Goal: Task Accomplishment & Management: Complete application form

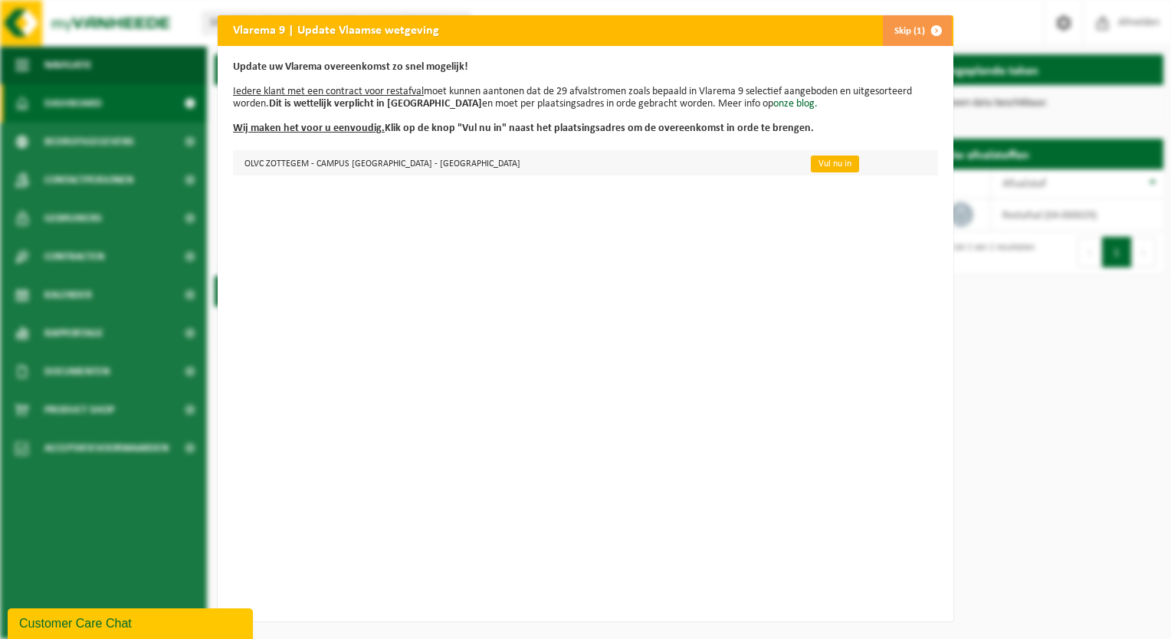
click at [811, 166] on link "Vul nu in" at bounding box center [835, 164] width 48 height 17
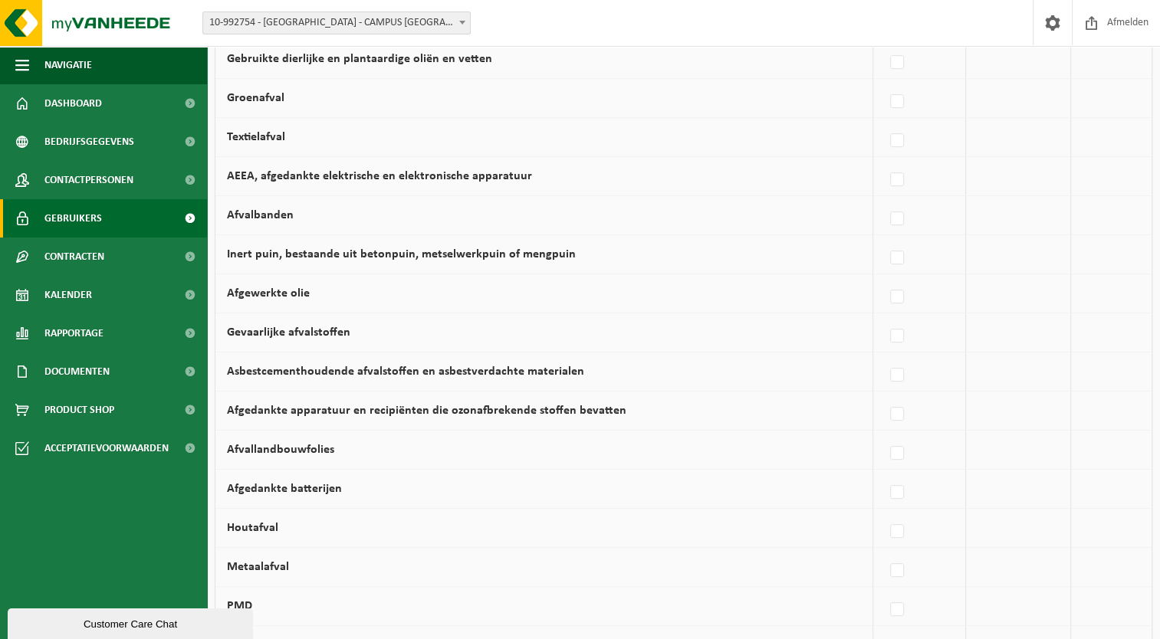
scroll to position [353, 0]
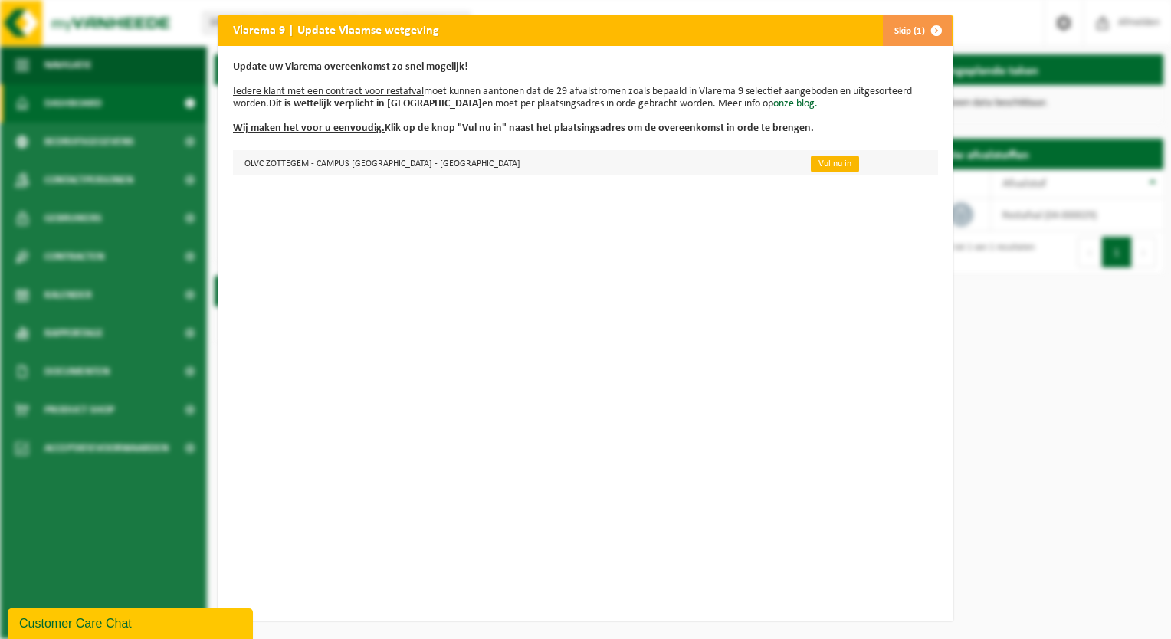
click at [811, 167] on link "Vul nu in" at bounding box center [835, 164] width 48 height 17
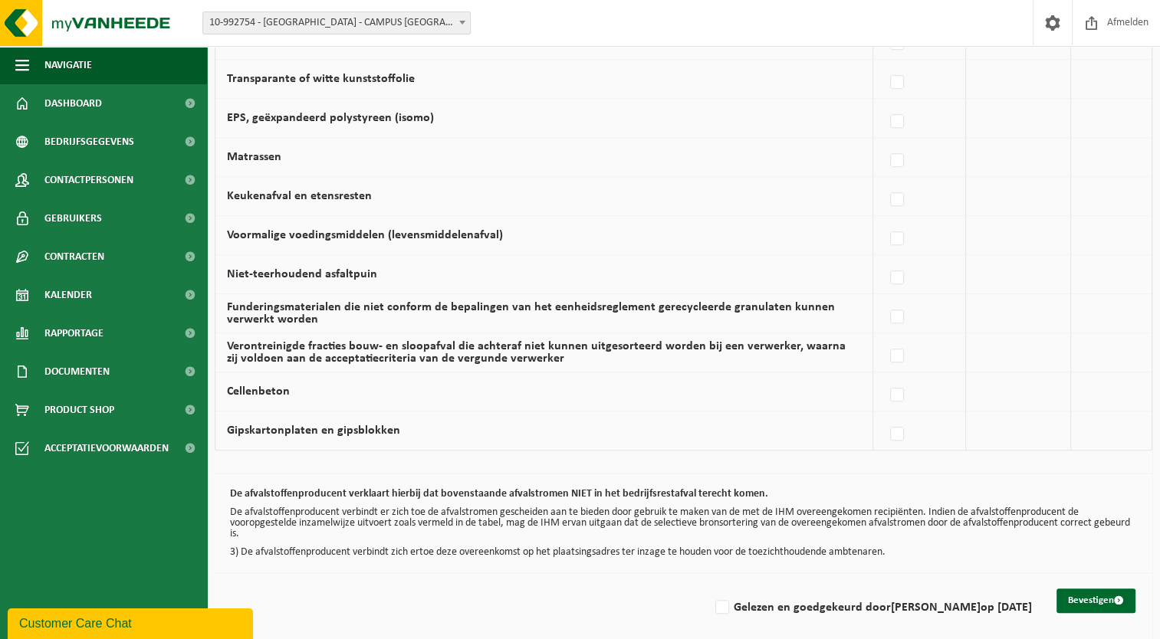
scroll to position [967, 0]
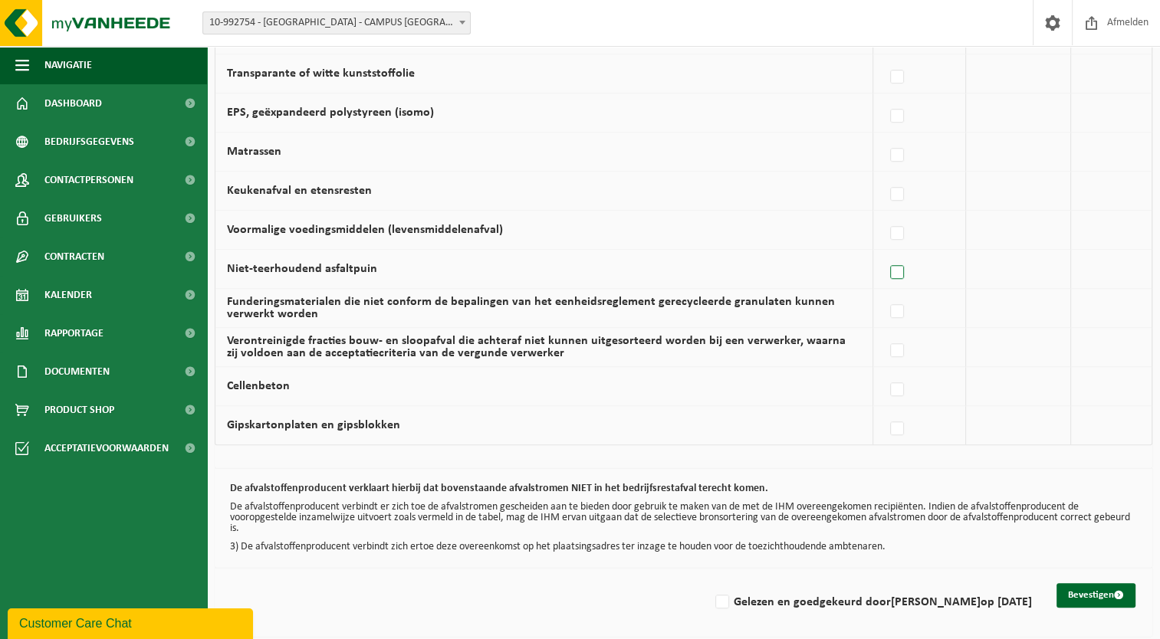
click at [900, 270] on label at bounding box center [897, 272] width 21 height 23
click at [885, 254] on input "Niet-teerhoudend asfaltpuin" at bounding box center [884, 253] width 1 height 1
checkbox input "true"
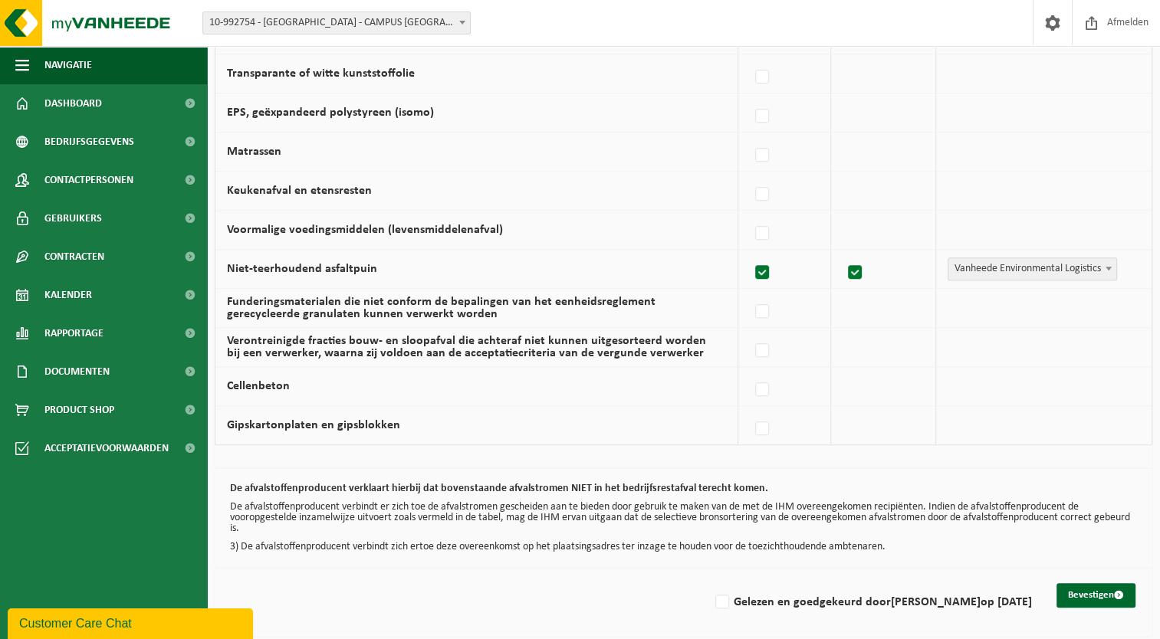
click at [768, 268] on label at bounding box center [762, 272] width 21 height 23
click at [750, 254] on input "Niet-teerhoudend asfaltpuin" at bounding box center [749, 253] width 1 height 1
checkbox input "false"
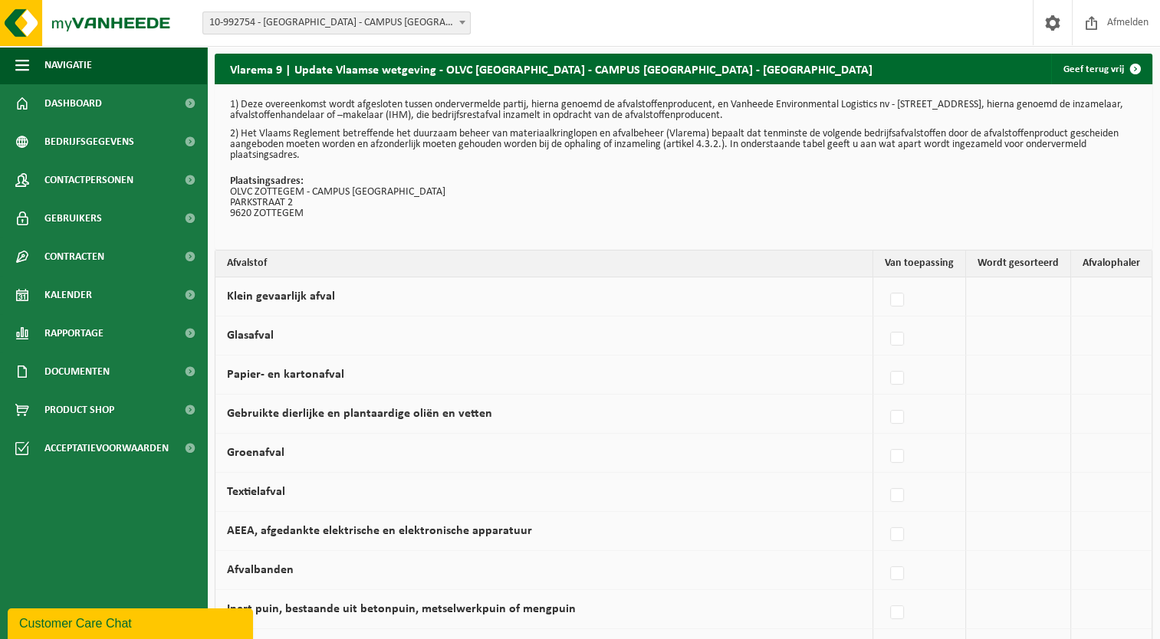
scroll to position [0, 0]
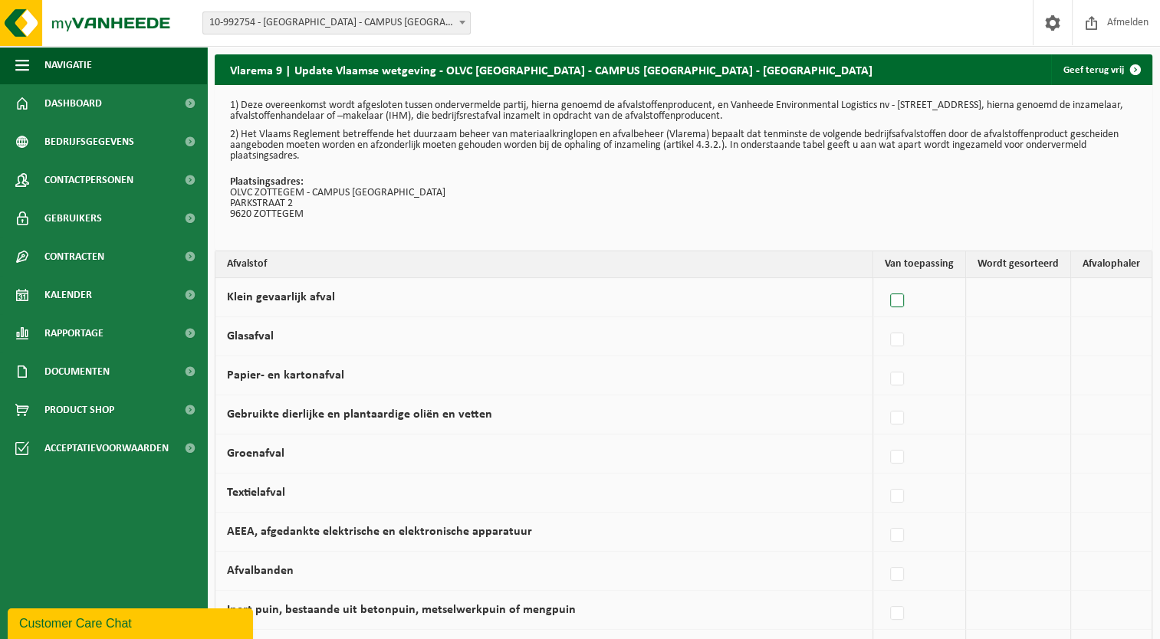
click at [901, 301] on label at bounding box center [897, 301] width 21 height 23
click at [885, 282] on input "Klein gevaarlijk afval" at bounding box center [884, 281] width 1 height 1
checkbox input "true"
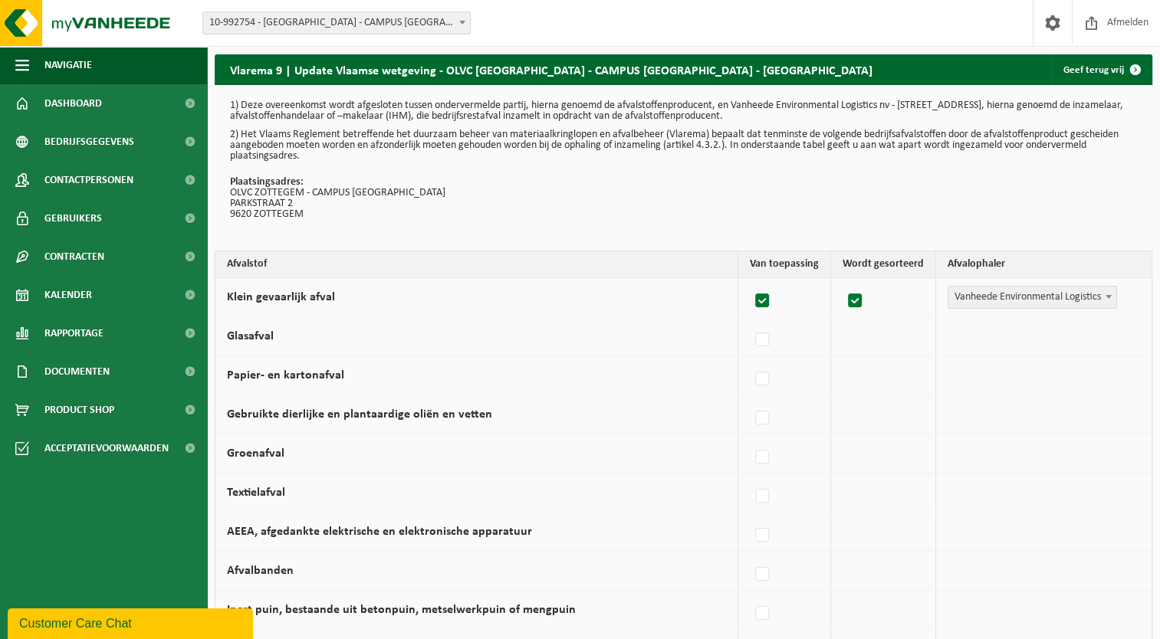
click at [764, 303] on label at bounding box center [762, 301] width 21 height 23
click at [750, 282] on input "Klein gevaarlijk afval" at bounding box center [749, 281] width 1 height 1
checkbox input "false"
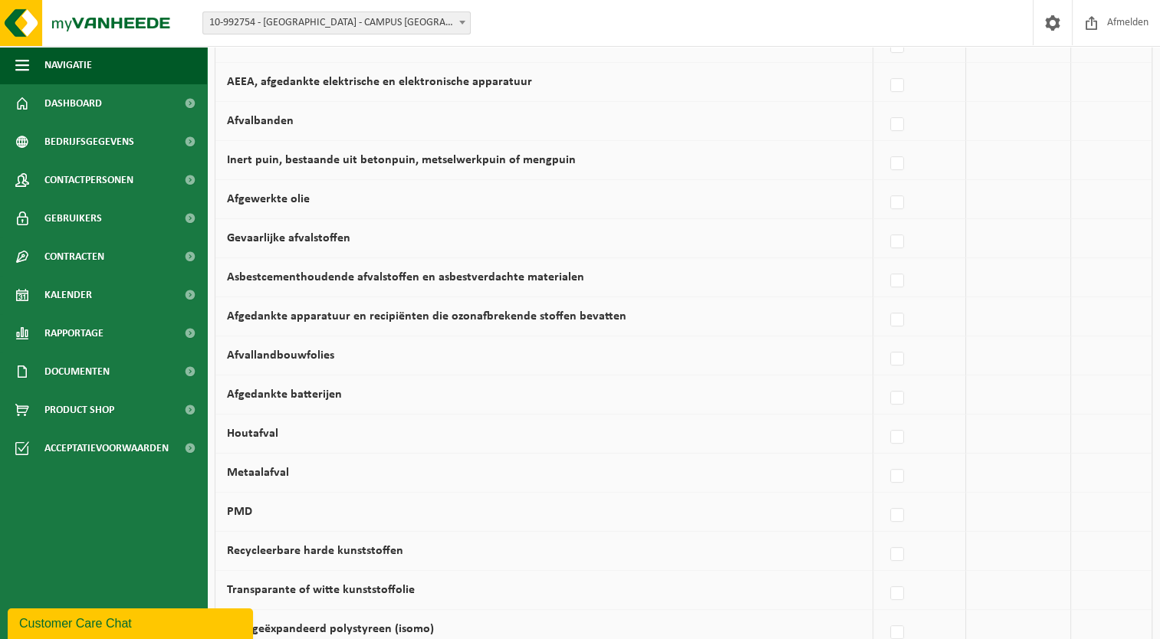
scroll to position [460, 0]
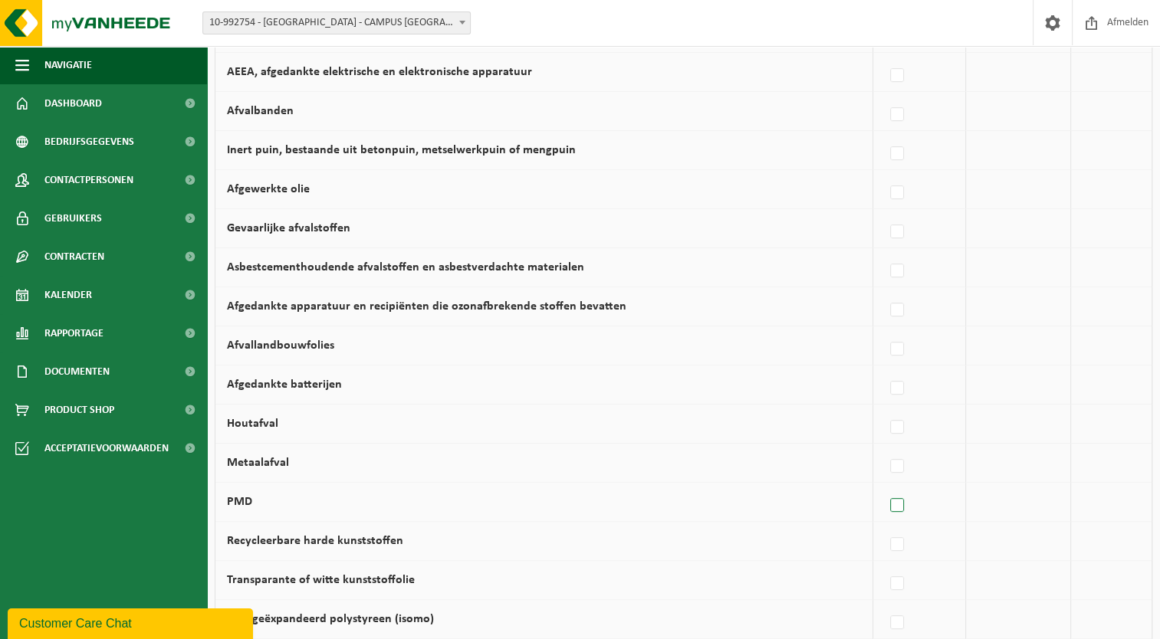
click at [901, 507] on label at bounding box center [897, 505] width 21 height 23
click at [885, 487] on input "PMD" at bounding box center [884, 486] width 1 height 1
checkbox input "true"
click at [1108, 500] on b at bounding box center [1108, 502] width 6 height 4
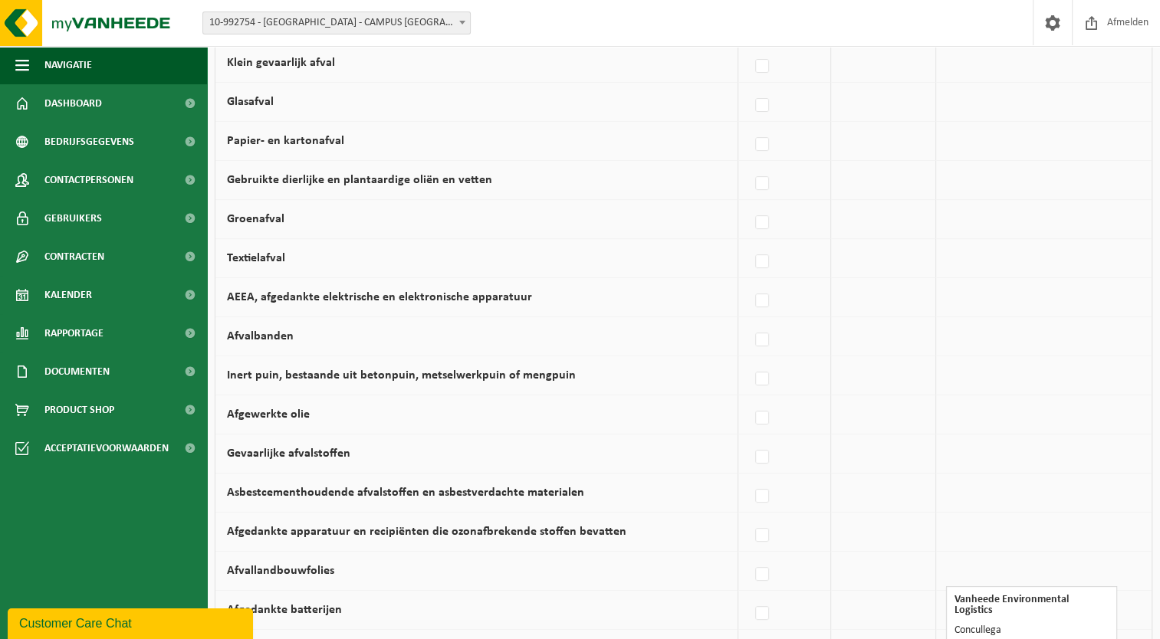
scroll to position [200, 0]
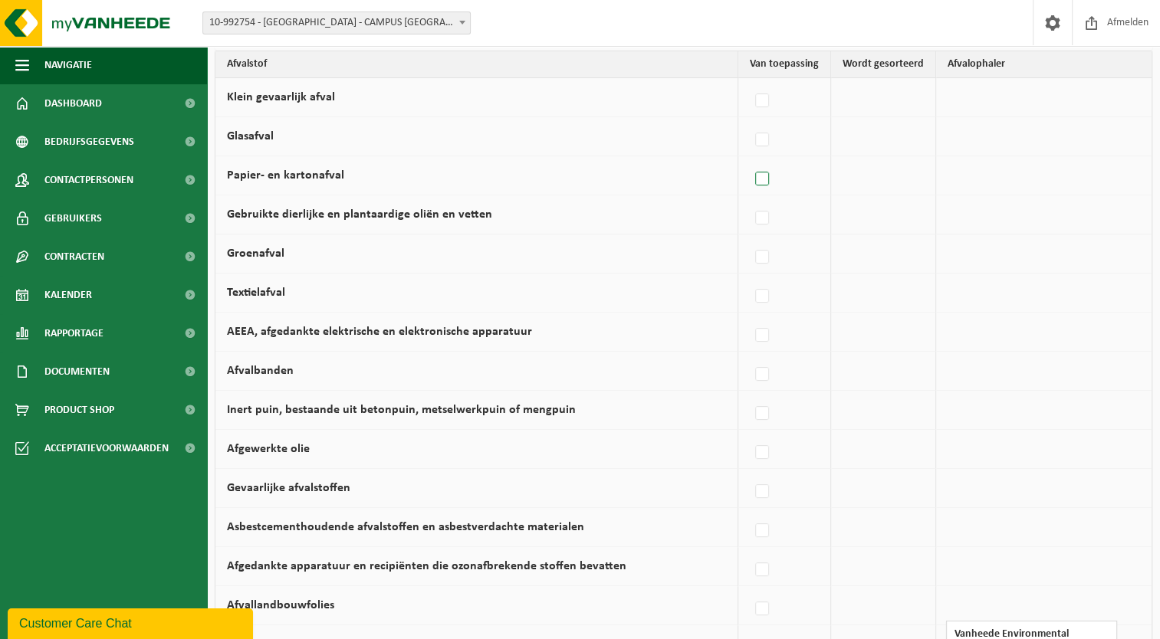
click at [769, 176] on label at bounding box center [762, 179] width 21 height 23
click at [750, 160] on input "Papier- en kartonafval" at bounding box center [749, 159] width 1 height 1
checkbox input "true"
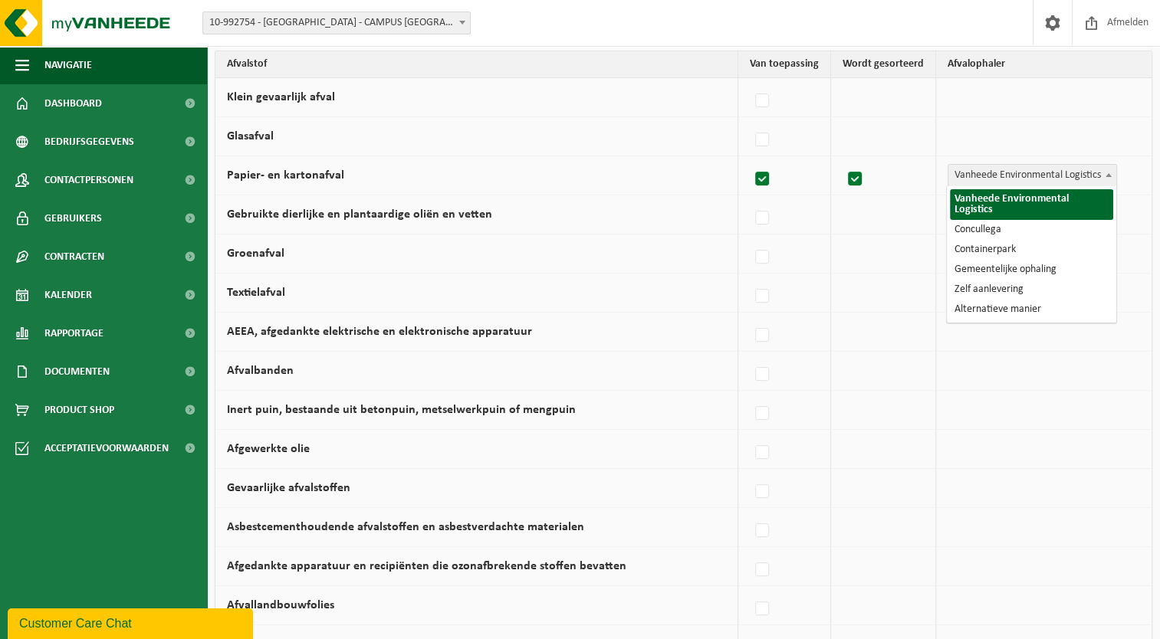
click at [1107, 173] on b at bounding box center [1108, 175] width 6 height 4
click at [767, 141] on label at bounding box center [762, 140] width 21 height 23
click at [750, 121] on input "Glasafval" at bounding box center [749, 120] width 1 height 1
checkbox input "true"
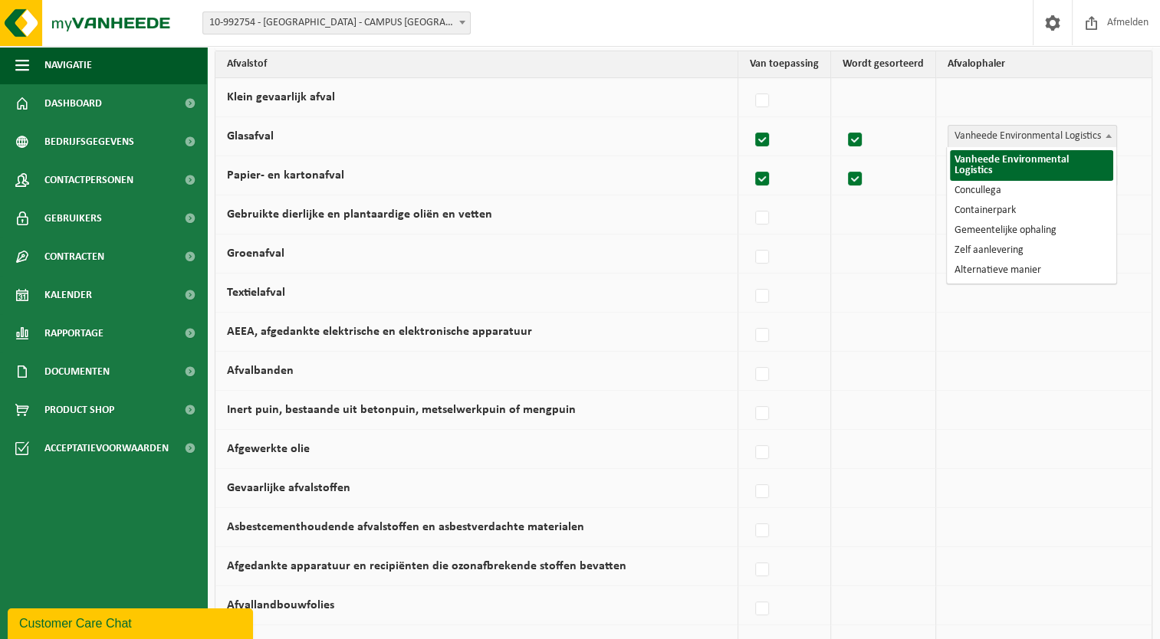
click at [1111, 136] on b at bounding box center [1108, 136] width 6 height 4
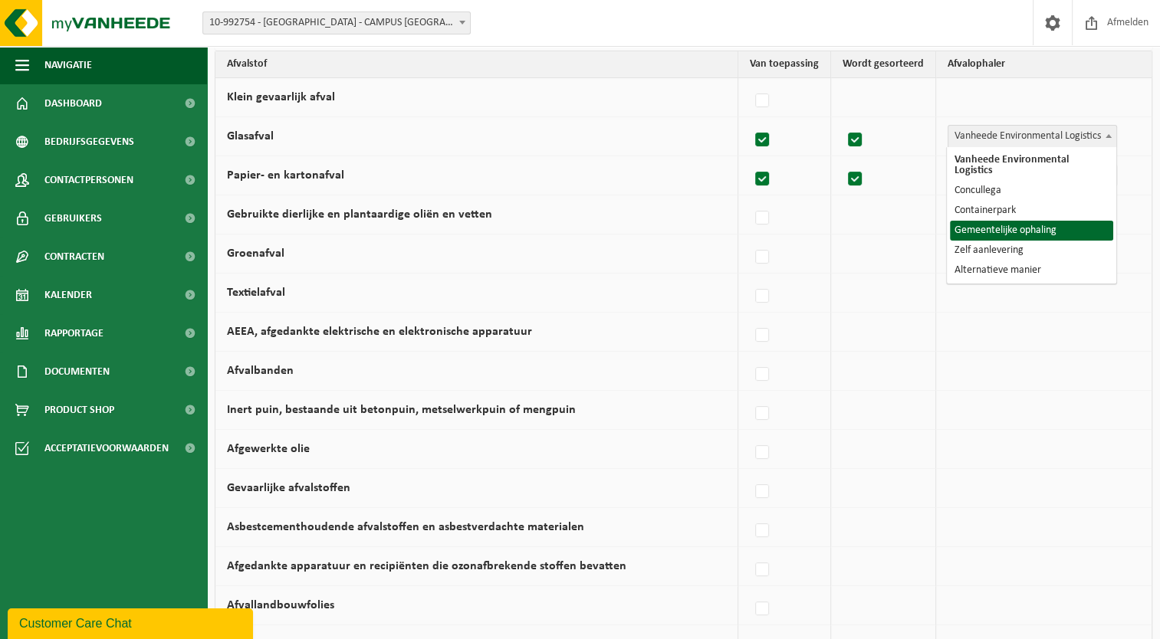
select select "Gemeentelijke ophaling"
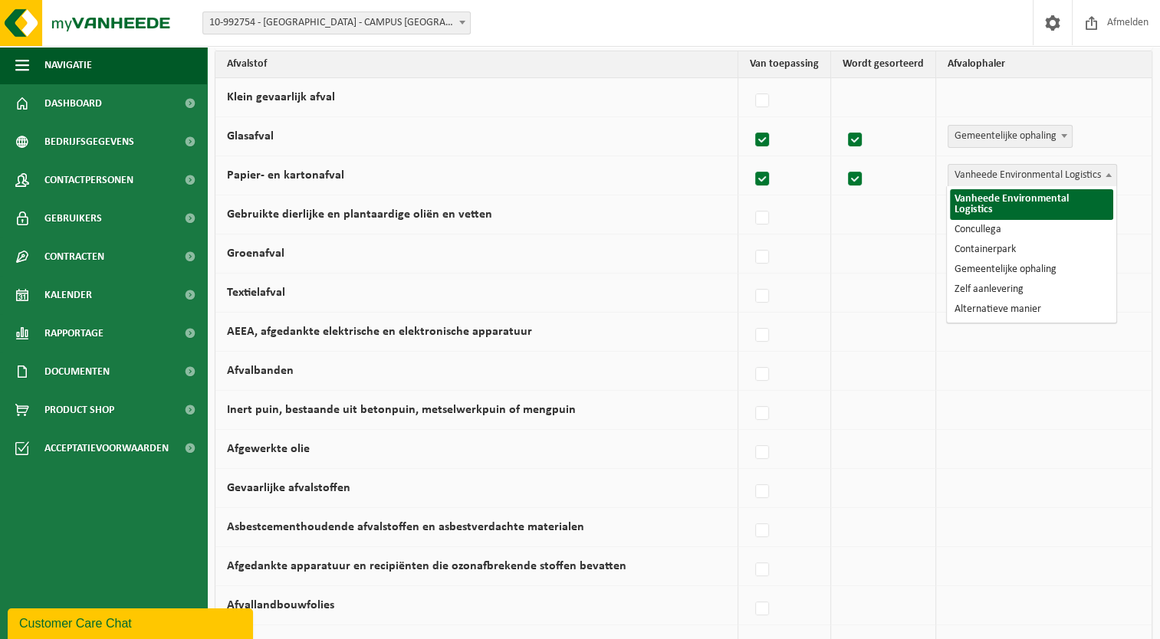
click at [1108, 176] on span at bounding box center [1108, 175] width 15 height 20
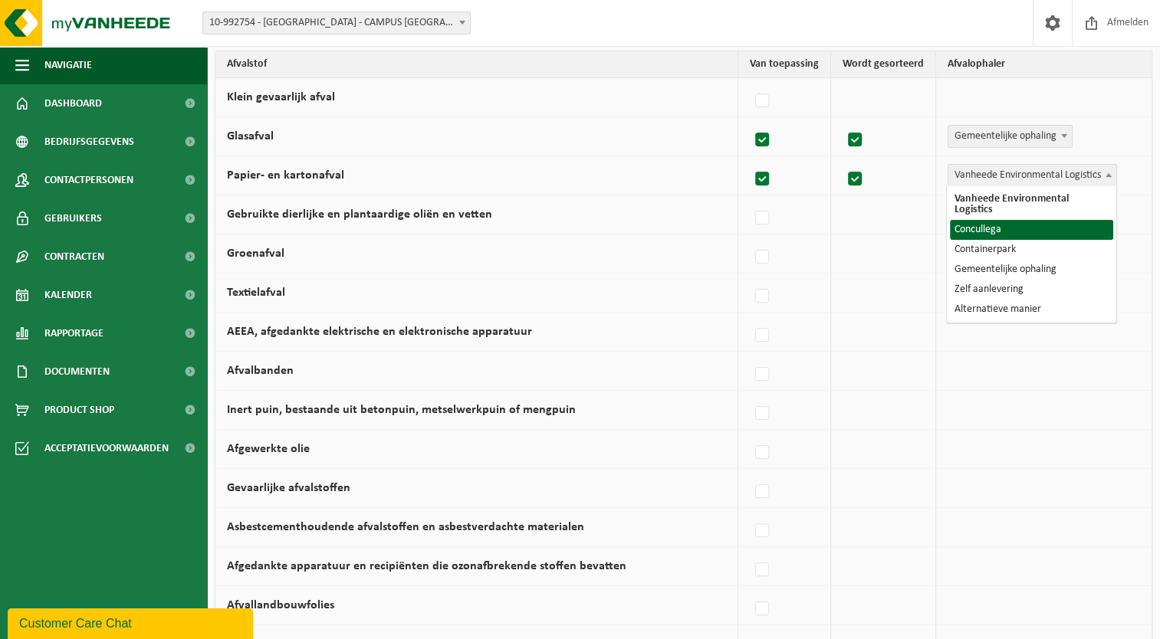
select select "Concullega"
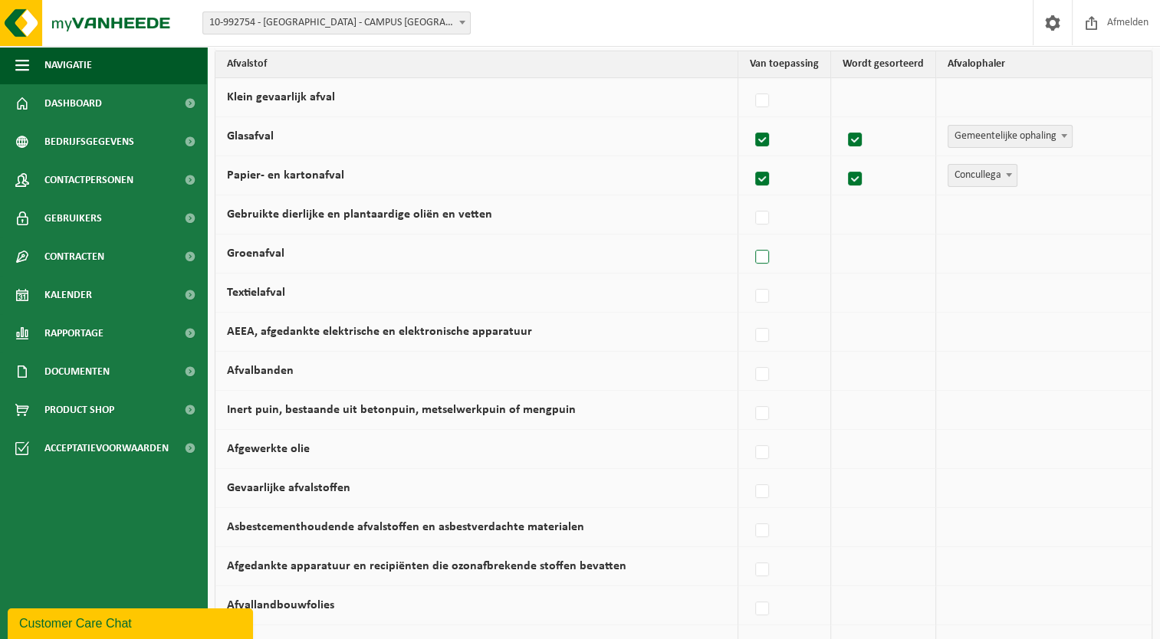
click at [769, 257] on label at bounding box center [762, 257] width 21 height 23
click at [750, 238] on input "Groenafval" at bounding box center [749, 238] width 1 height 1
checkbox input "true"
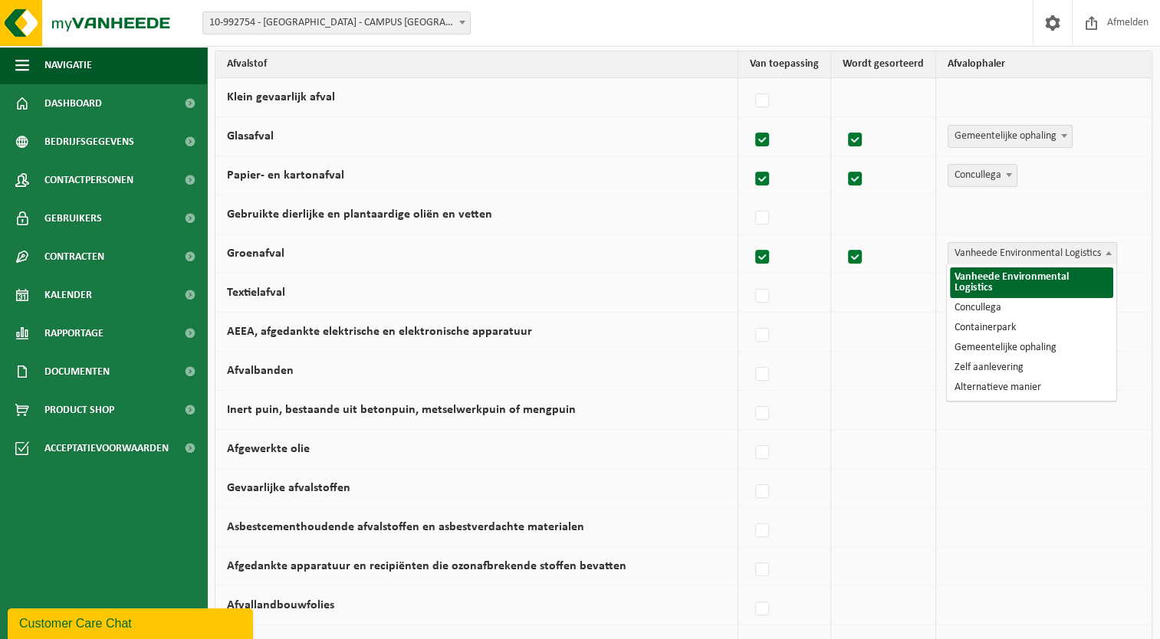
click at [1110, 252] on b at bounding box center [1108, 253] width 6 height 4
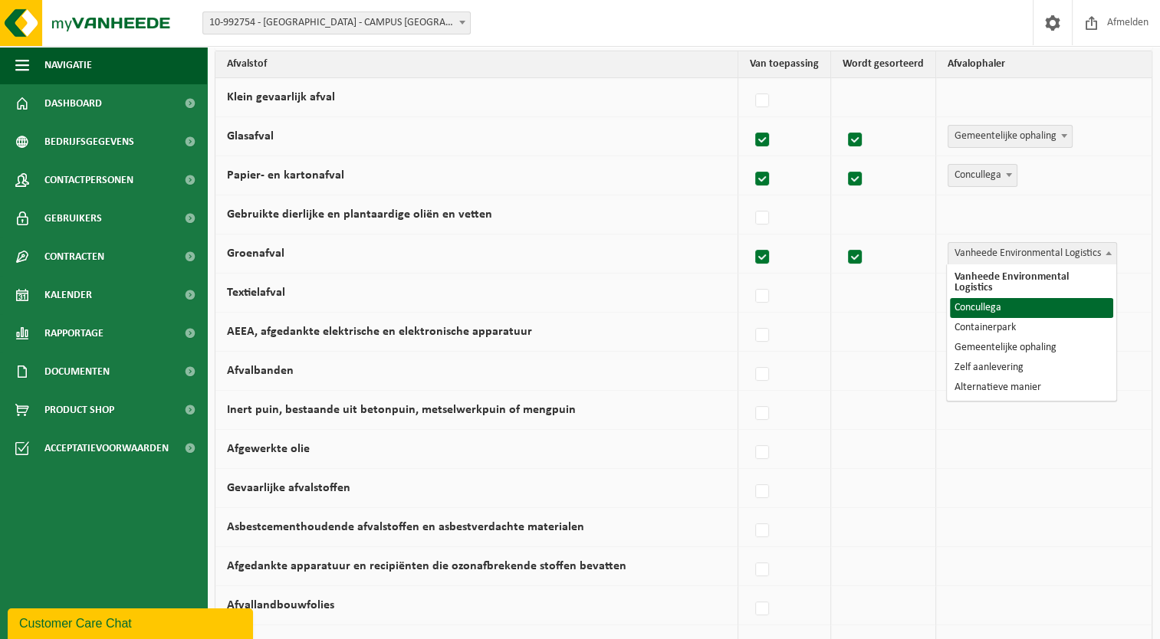
select select "Concullega"
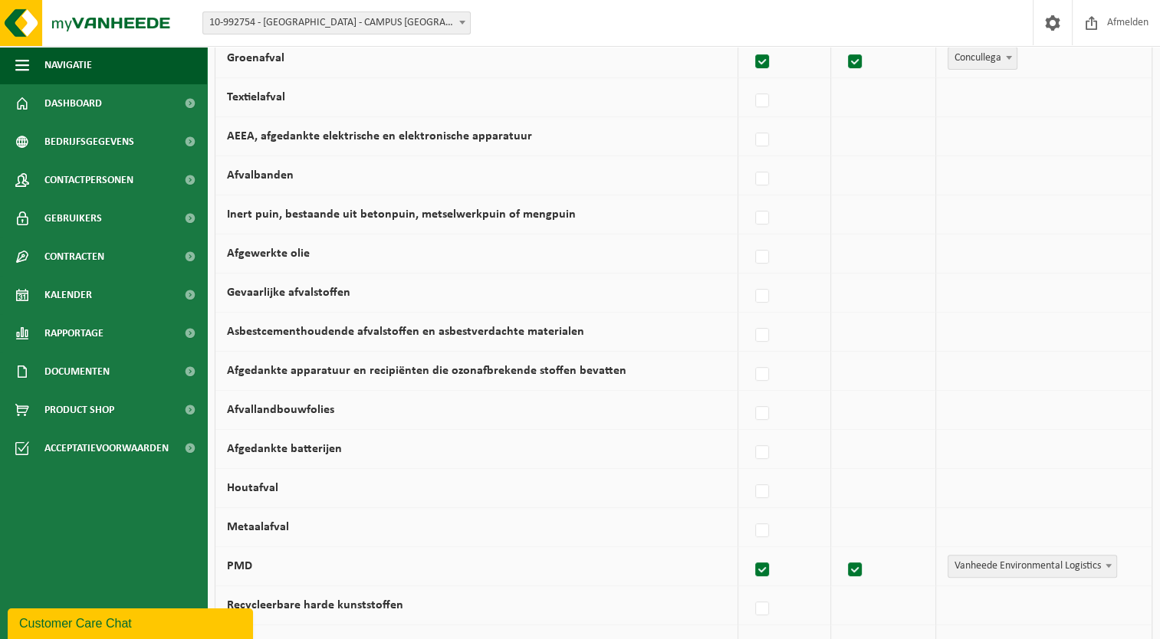
scroll to position [430, 0]
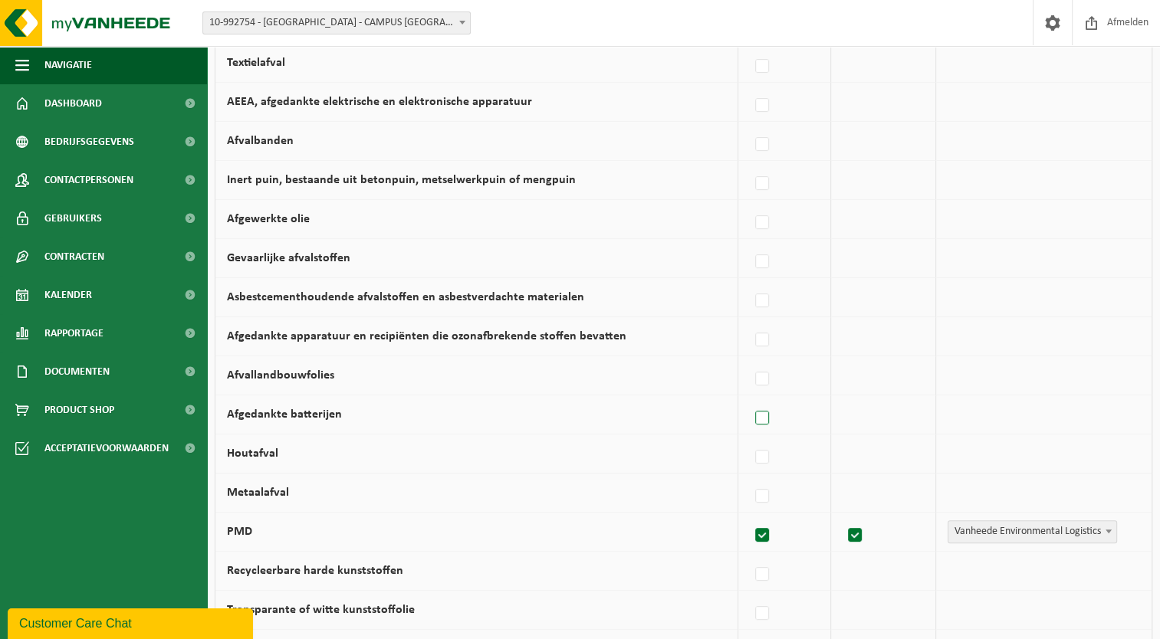
click at [768, 415] on label at bounding box center [762, 418] width 21 height 23
click at [750, 399] on input "Afgedankte batterijen" at bounding box center [749, 399] width 1 height 1
checkbox input "true"
click at [1112, 415] on span at bounding box center [1108, 414] width 15 height 20
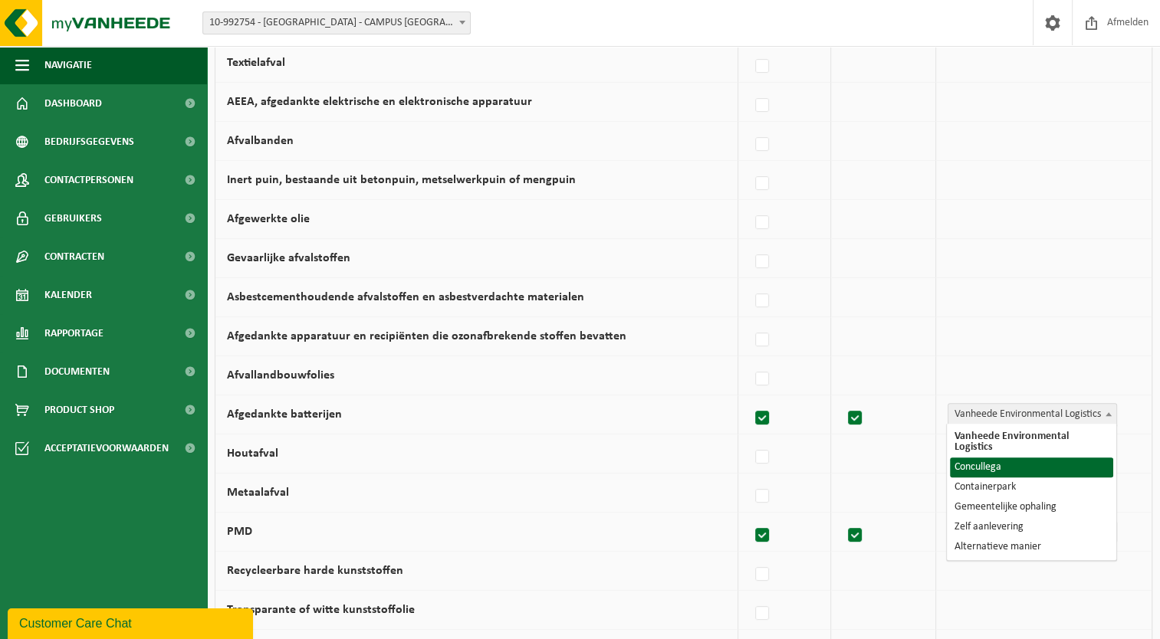
select select "Concullega"
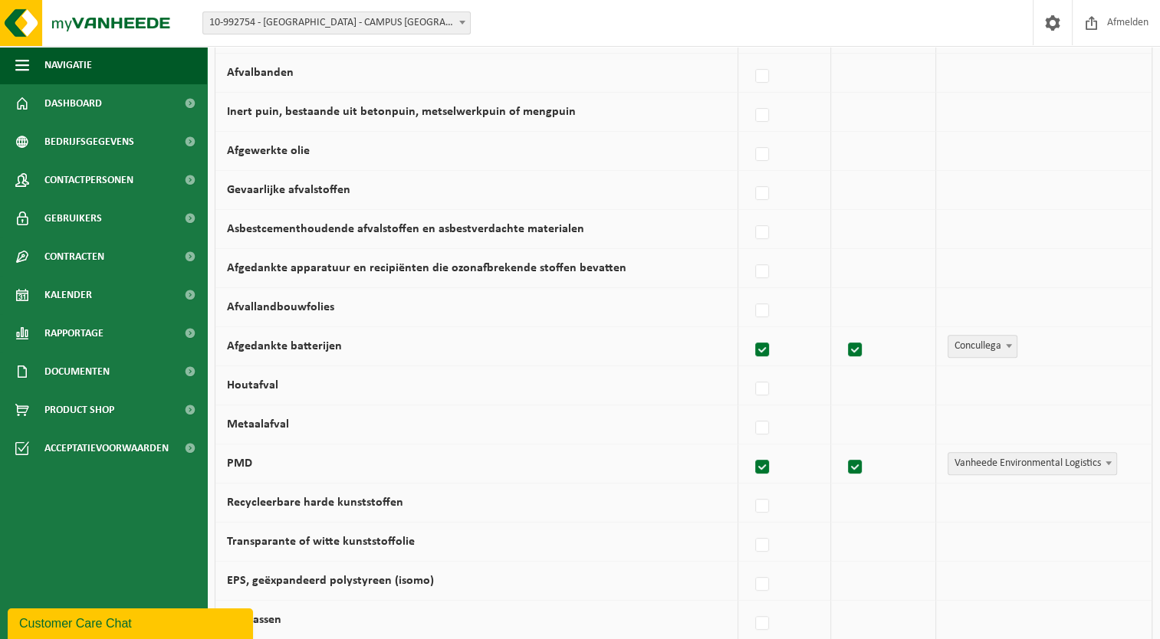
scroll to position [507, 0]
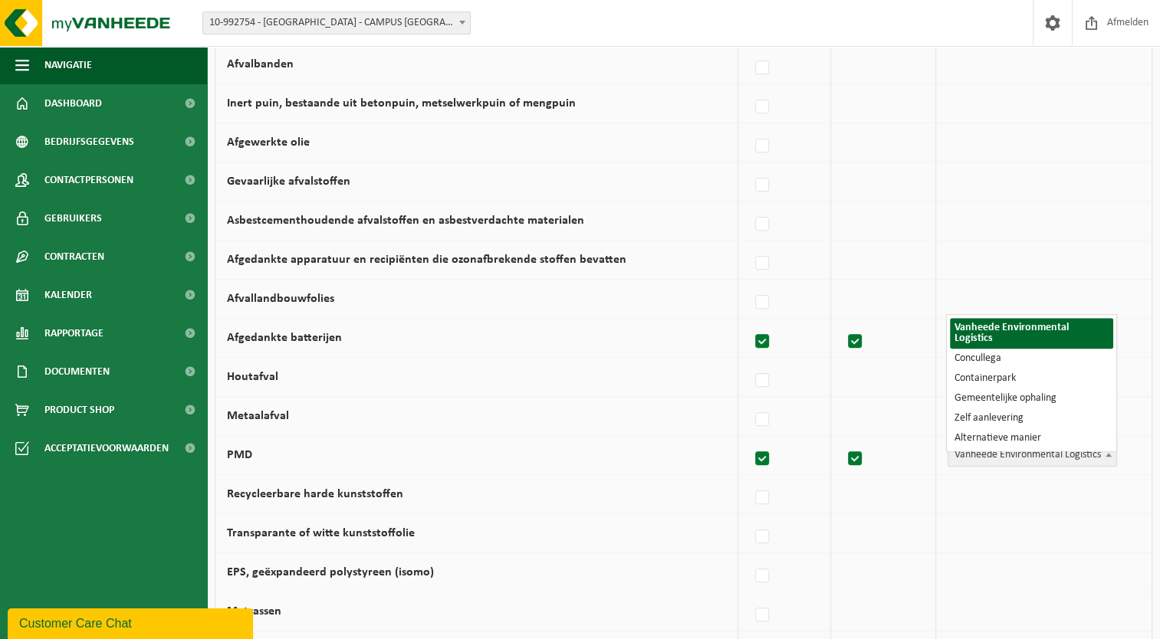
click at [1106, 453] on b at bounding box center [1108, 455] width 6 height 4
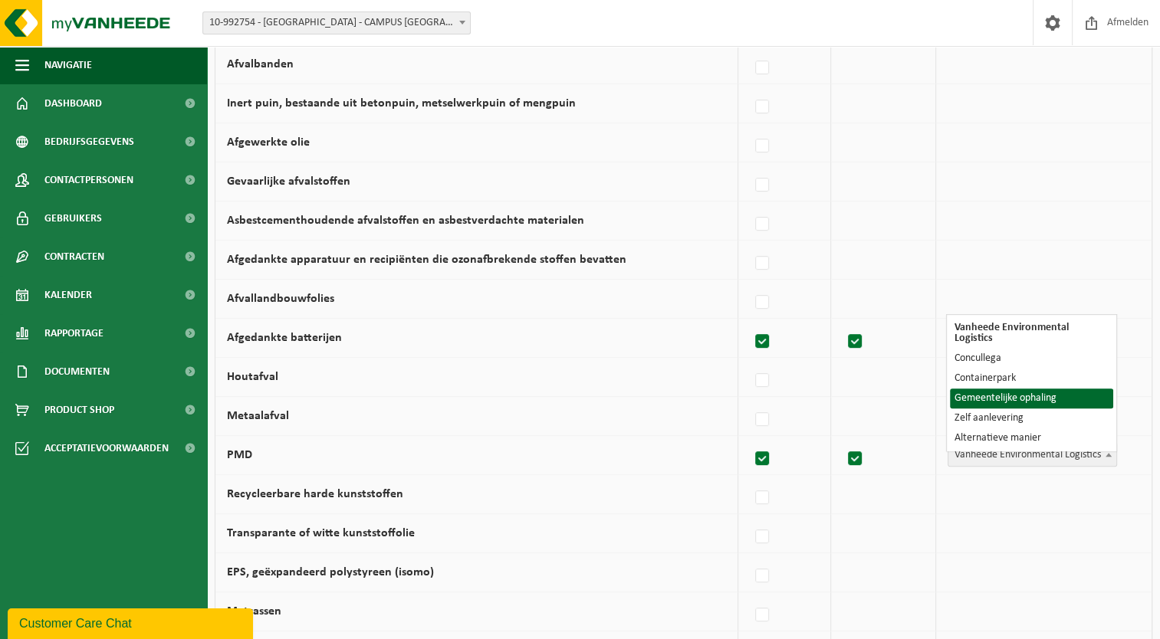
select select "Gemeentelijke ophaling"
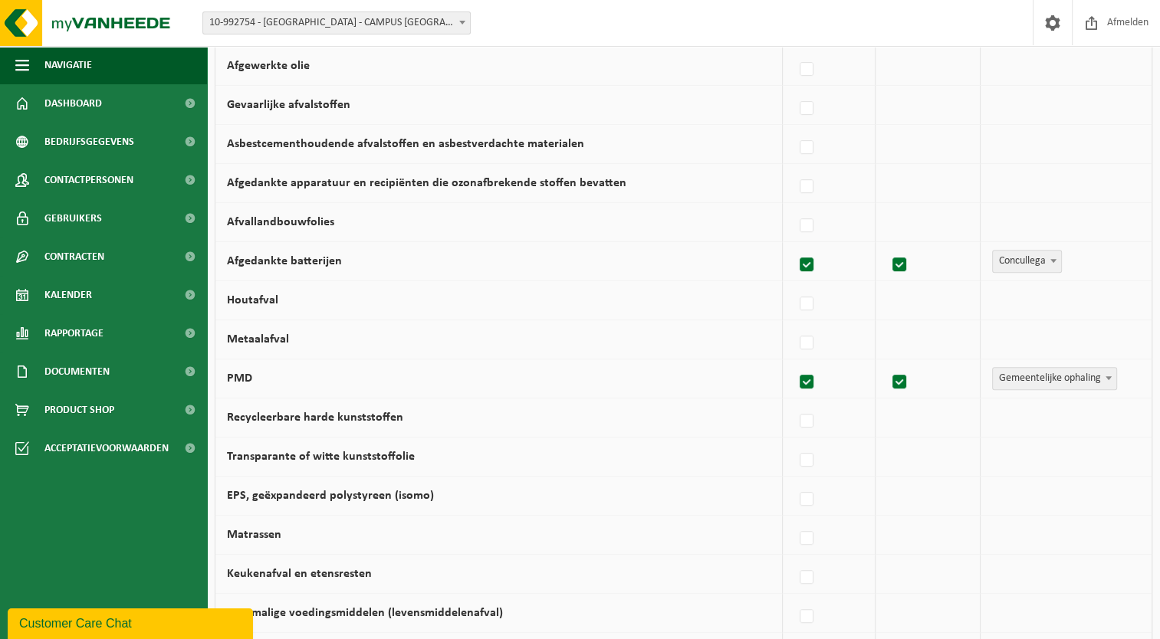
scroll to position [660, 0]
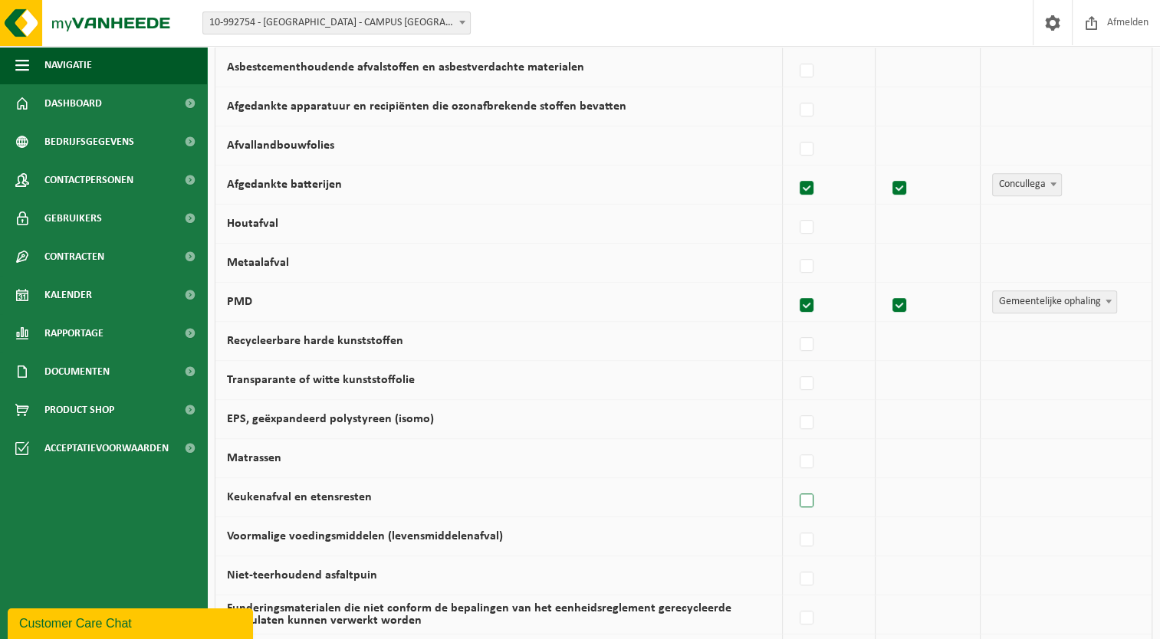
click at [808, 501] on label at bounding box center [806, 501] width 21 height 23
click at [794, 482] on input "Keukenafval en etensresten" at bounding box center [793, 481] width 1 height 1
checkbox input "true"
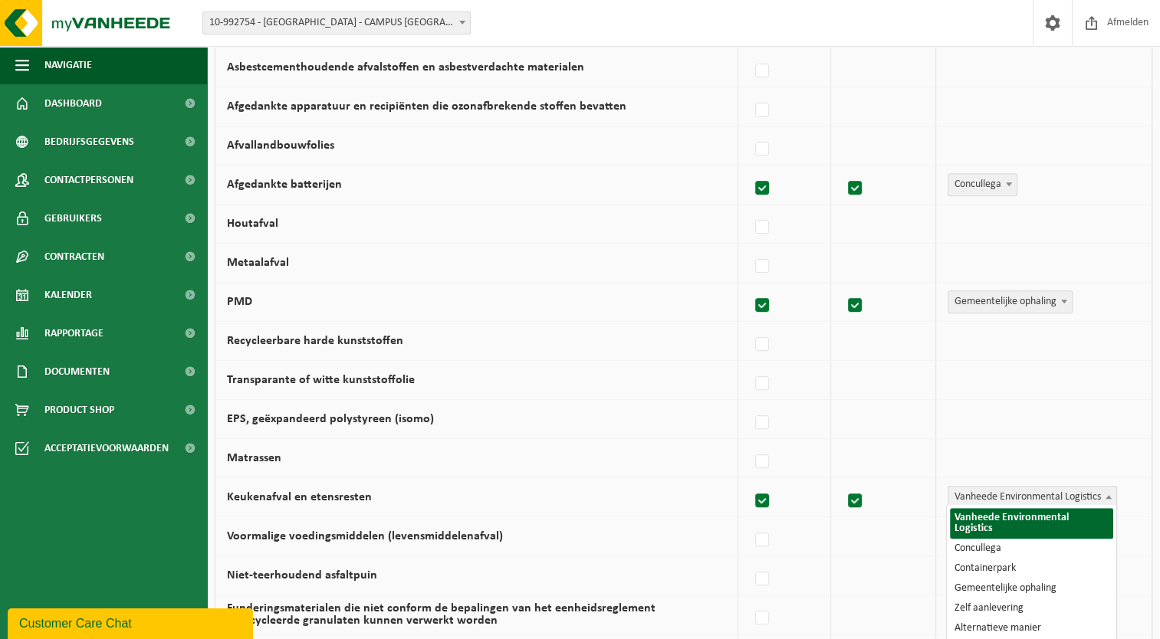
click at [1110, 495] on b at bounding box center [1108, 497] width 6 height 4
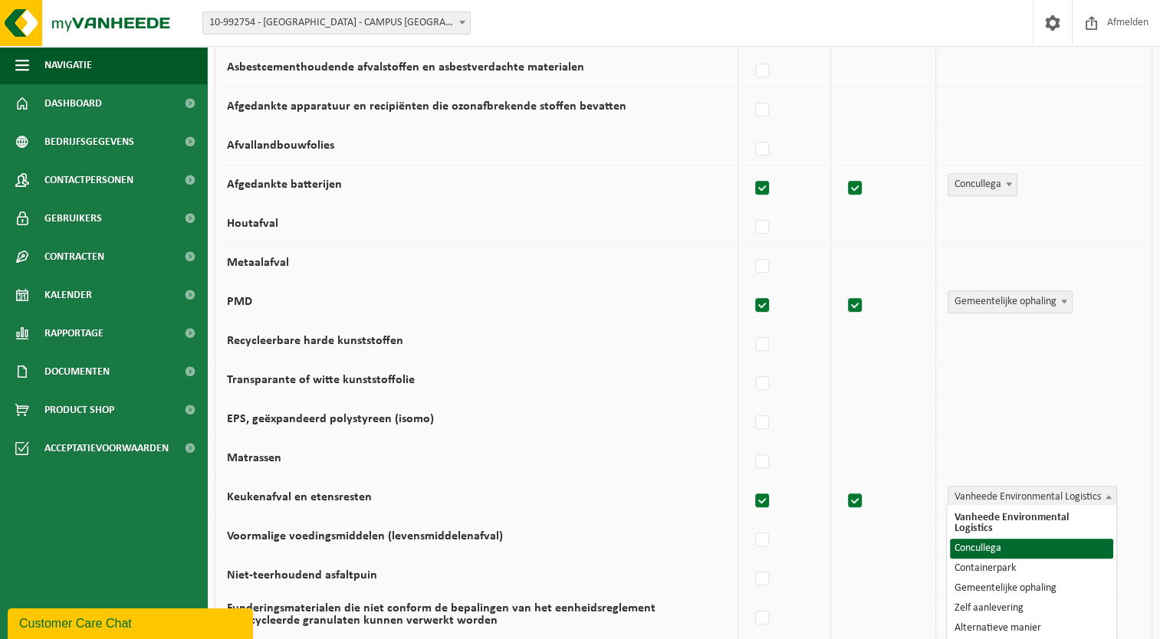
select select "Concullega"
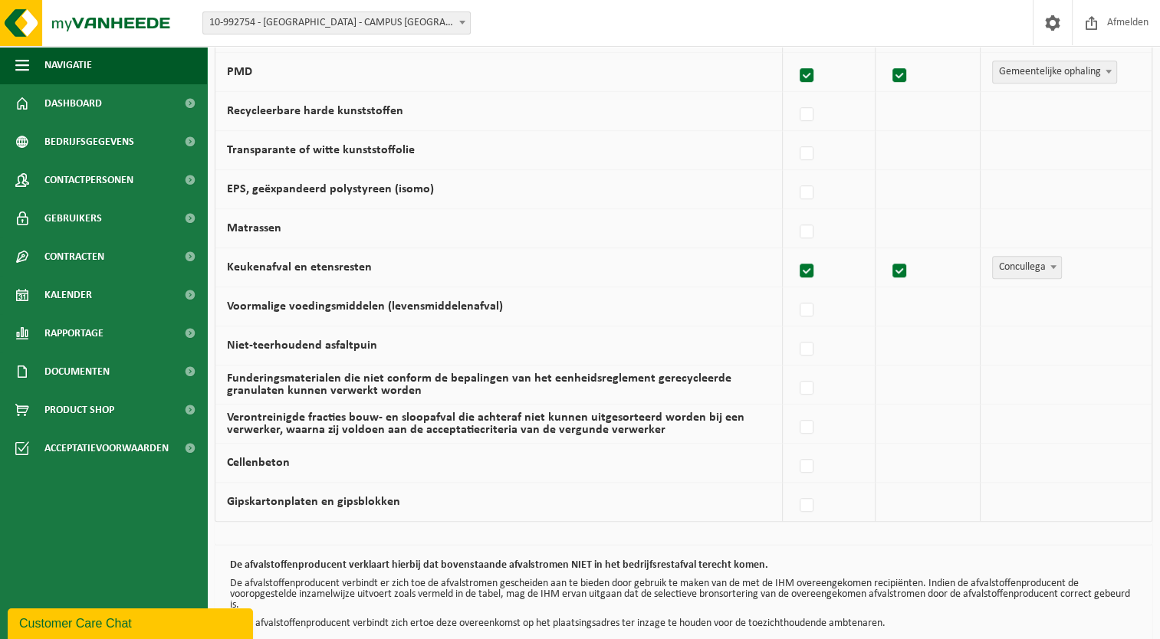
scroll to position [967, 0]
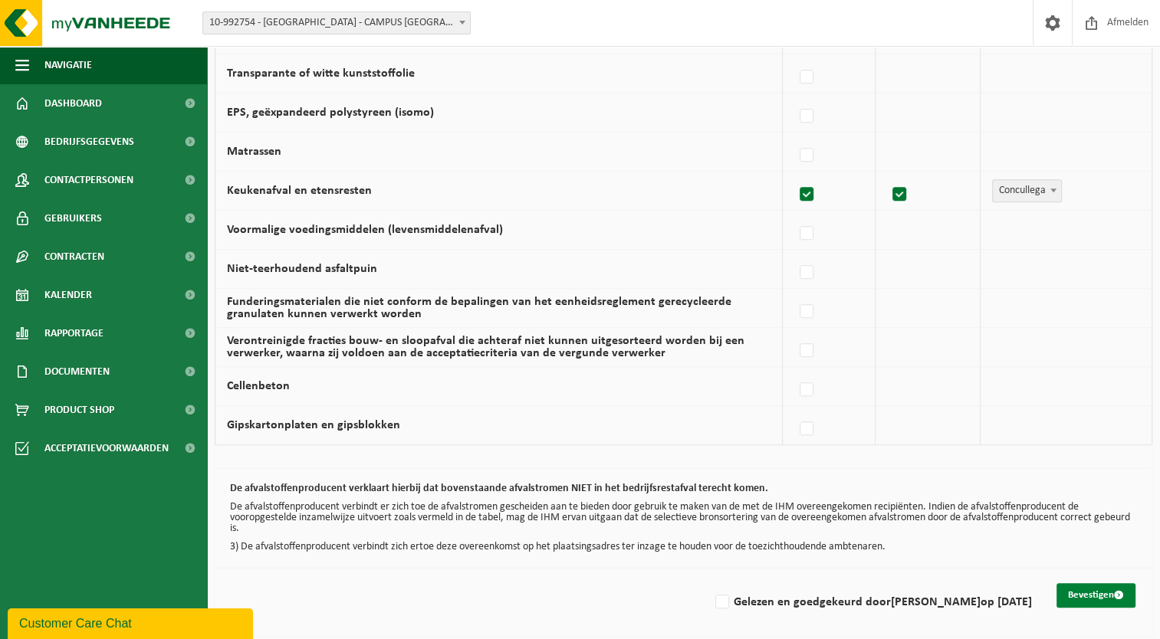
click at [1085, 600] on button "Bevestigen" at bounding box center [1095, 595] width 79 height 25
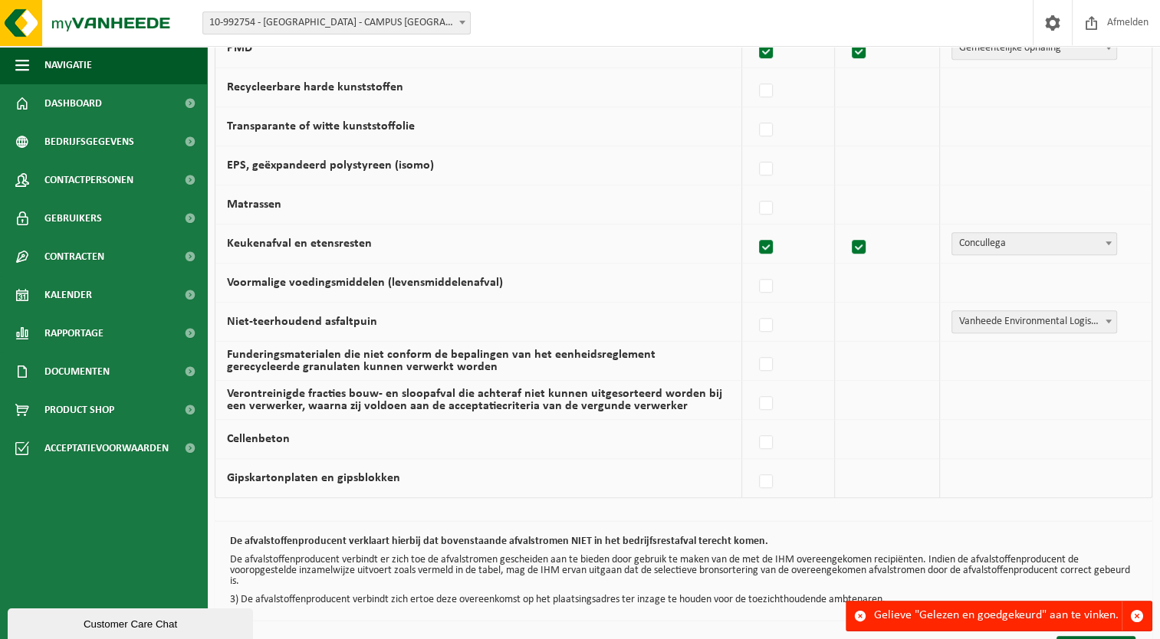
scroll to position [967, 0]
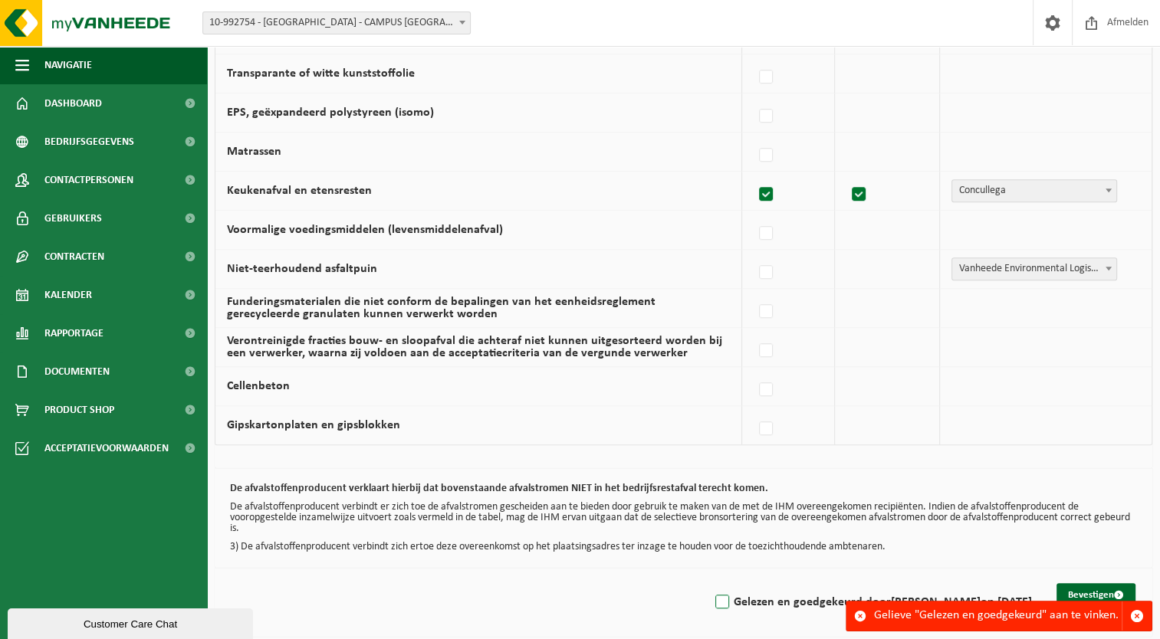
drag, startPoint x: 735, startPoint y: 596, endPoint x: 740, endPoint y: 608, distance: 12.4
click at [735, 596] on label "Gelezen en goedgekeurd door PATSY SMET op 08/09/25" at bounding box center [872, 602] width 320 height 23
click at [710, 583] on input "Gelezen en goedgekeurd door PATSY SMET op 08/09/25" at bounding box center [709, 583] width 1 height 1
checkbox input "true"
click at [1097, 583] on button "Bevestigen" at bounding box center [1095, 595] width 79 height 25
